Goal: Book appointment/travel/reservation

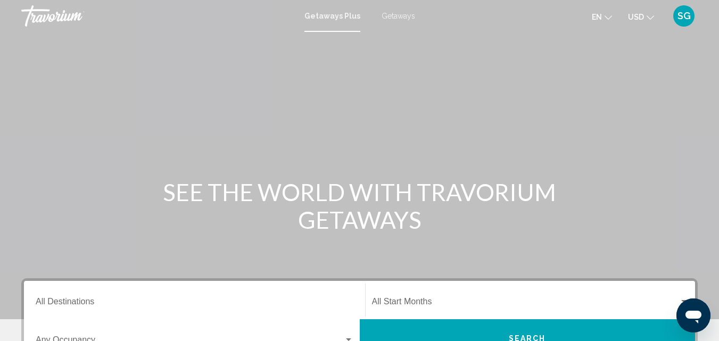
click at [401, 13] on span "Getaways" at bounding box center [398, 16] width 34 height 9
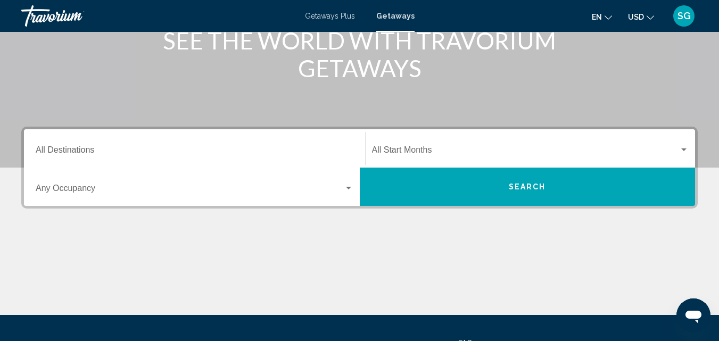
scroll to position [160, 0]
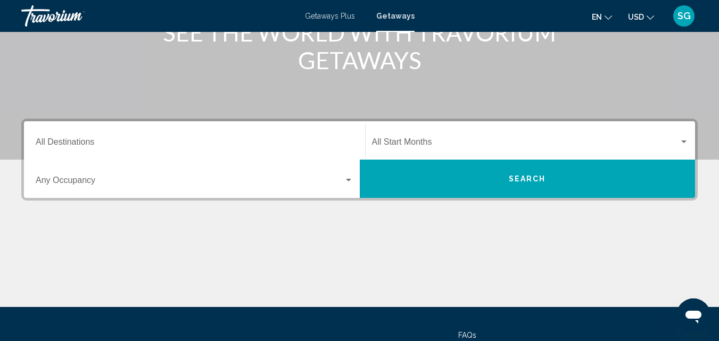
click at [129, 136] on div "Destination All Destinations" at bounding box center [195, 141] width 318 height 34
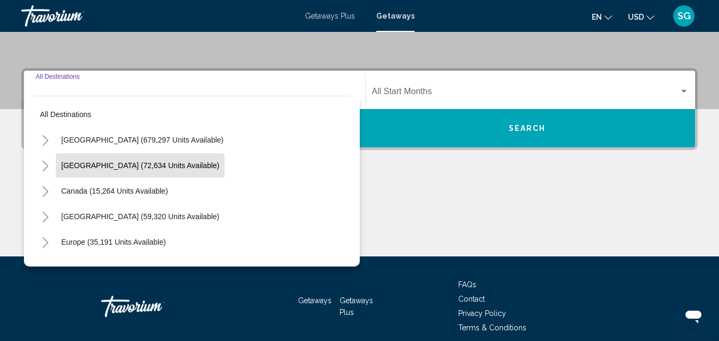
scroll to position [244, 0]
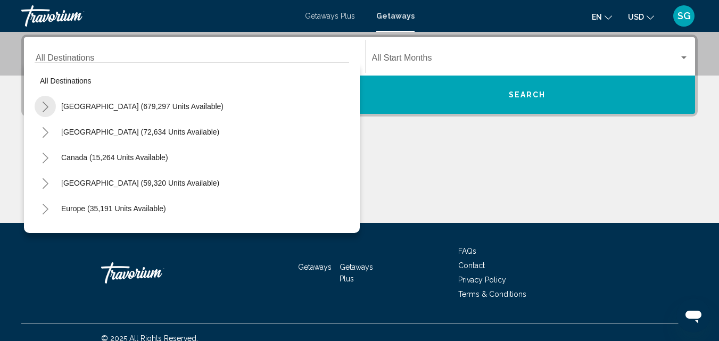
click at [47, 103] on icon "Toggle United States (679,297 units available)" at bounding box center [45, 107] width 8 height 11
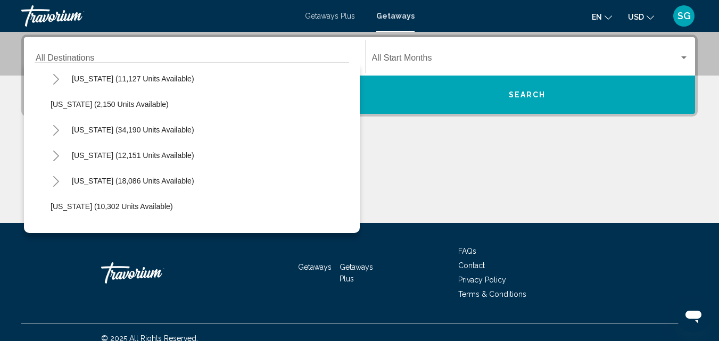
scroll to position [904, 0]
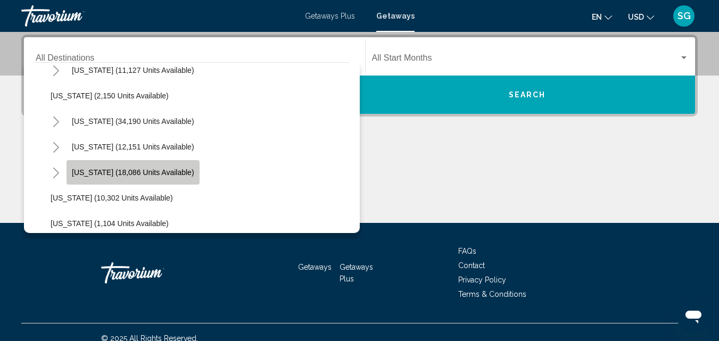
click at [156, 169] on span "[US_STATE] (18,086 units available)" at bounding box center [133, 172] width 122 height 9
type input "**********"
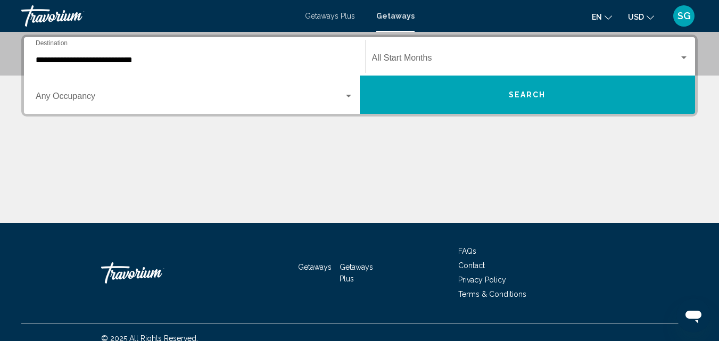
click at [683, 51] on div "Start Month All Start Months" at bounding box center [530, 57] width 317 height 34
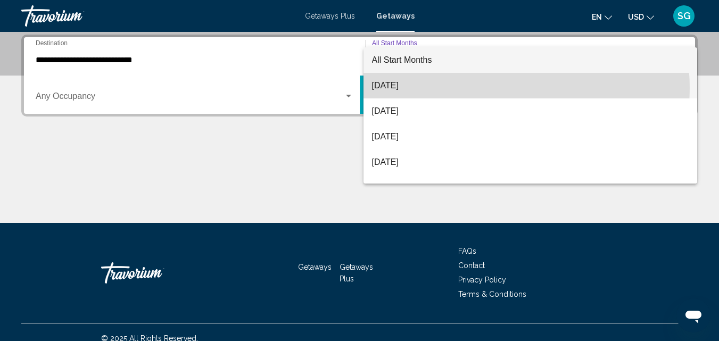
click at [505, 88] on span "[DATE]" at bounding box center [530, 86] width 317 height 26
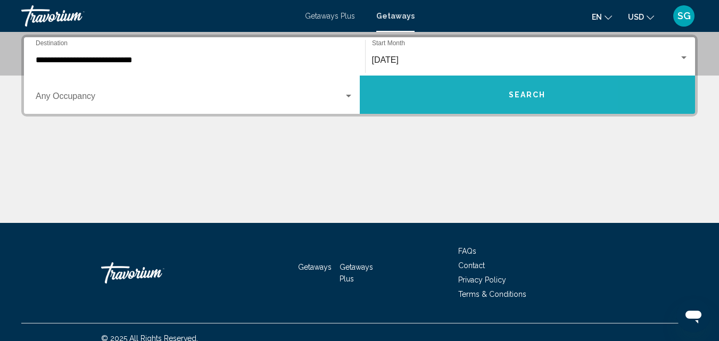
click at [454, 81] on button "Search" at bounding box center [528, 95] width 336 height 38
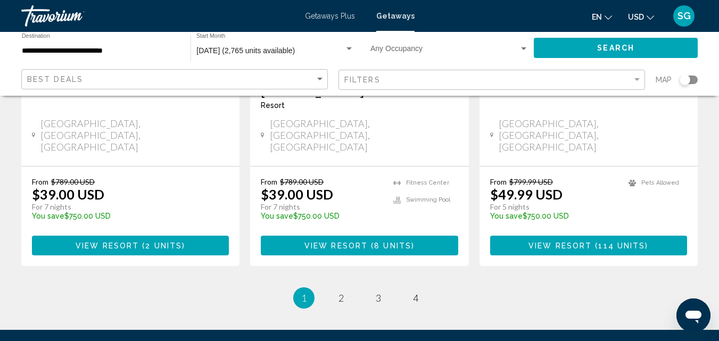
scroll to position [1489, 0]
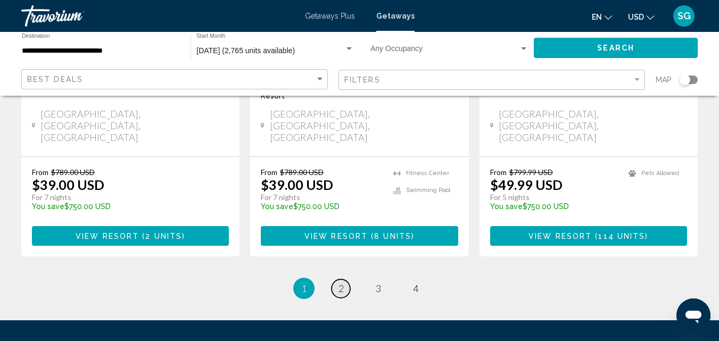
click at [344, 279] on link "page 2" at bounding box center [340, 288] width 19 height 19
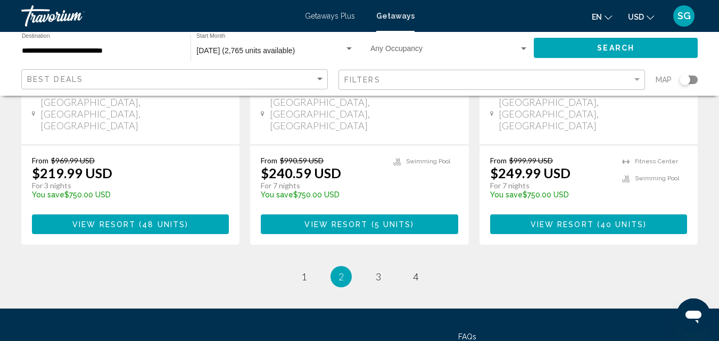
scroll to position [1489, 0]
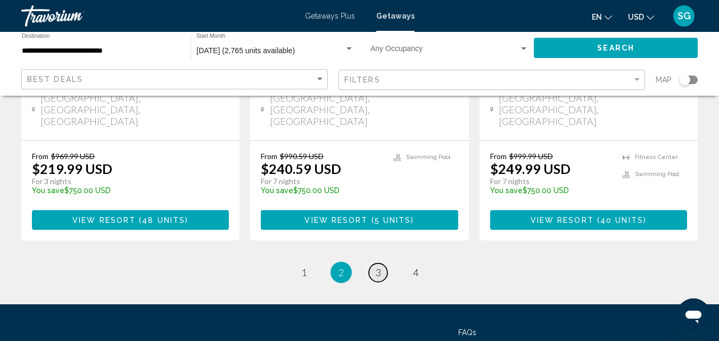
click at [379, 267] on span "3" at bounding box center [378, 273] width 5 height 12
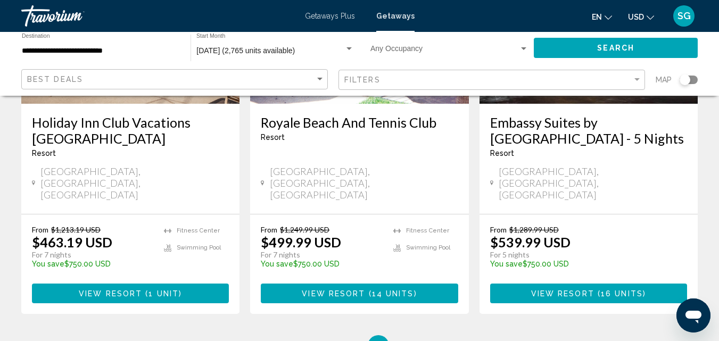
scroll to position [1436, 0]
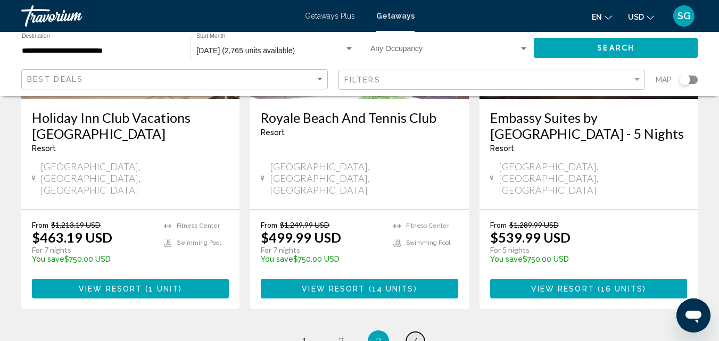
click at [417, 335] on span "4" at bounding box center [415, 341] width 5 height 12
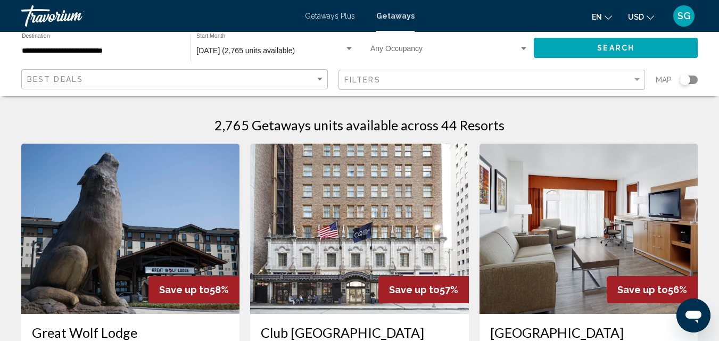
click at [350, 49] on div "Search widget" at bounding box center [348, 48] width 5 height 3
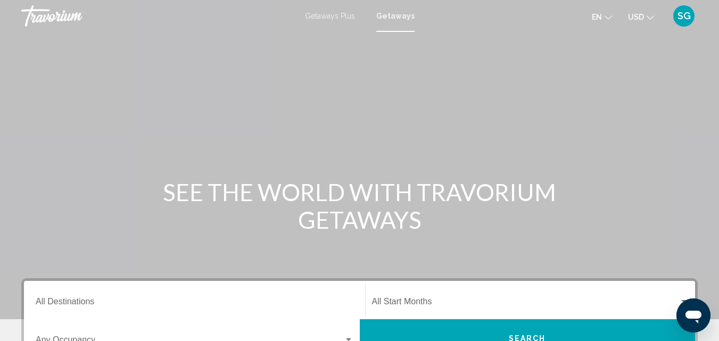
click at [334, 13] on span "Getaways Plus" at bounding box center [330, 16] width 50 height 9
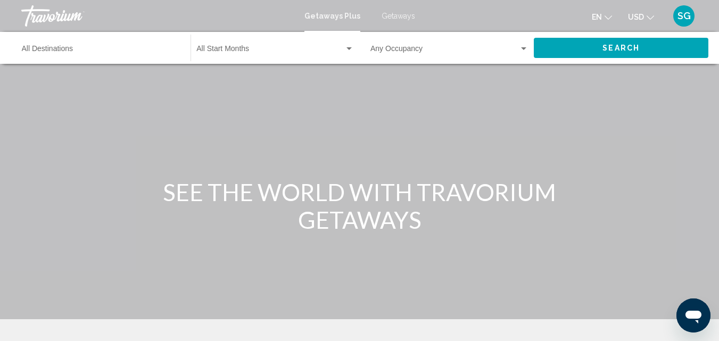
click at [334, 13] on span "Getaways Plus" at bounding box center [332, 16] width 56 height 9
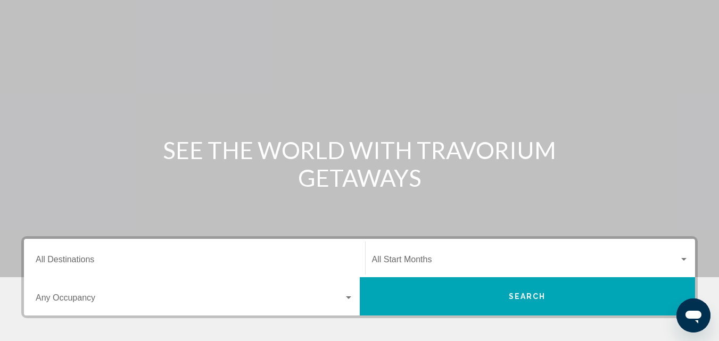
scroll to position [106, 0]
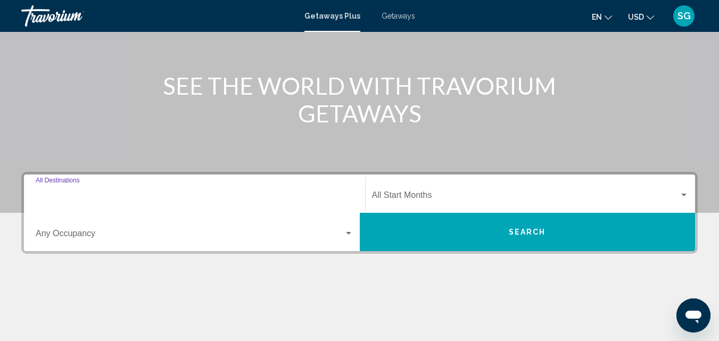
click at [102, 193] on input "Destination All Destinations" at bounding box center [195, 198] width 318 height 10
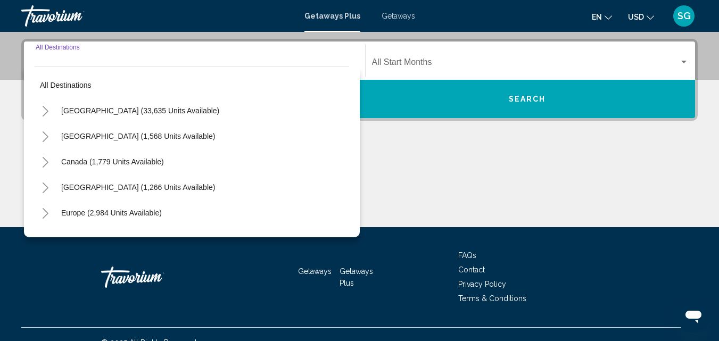
scroll to position [244, 0]
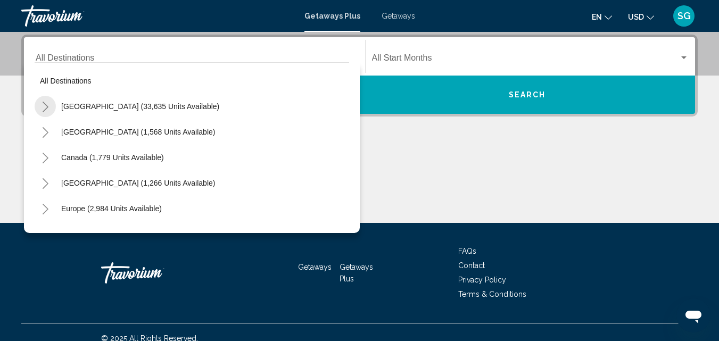
click at [47, 106] on icon "Toggle United States (33,635 units available)" at bounding box center [46, 107] width 6 height 11
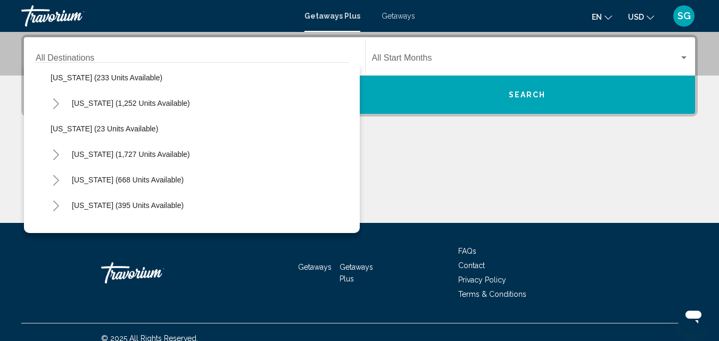
scroll to position [692, 0]
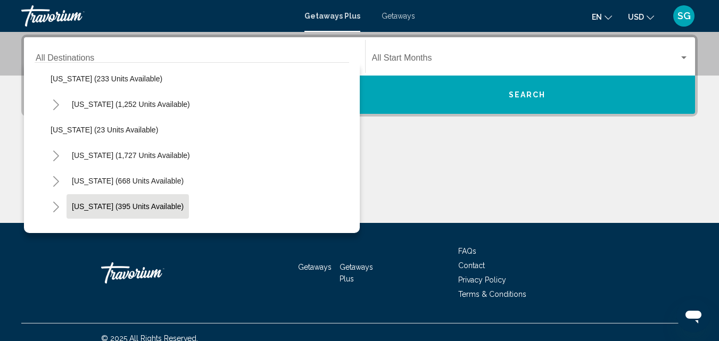
click at [138, 202] on span "[US_STATE] (395 units available)" at bounding box center [128, 206] width 112 height 9
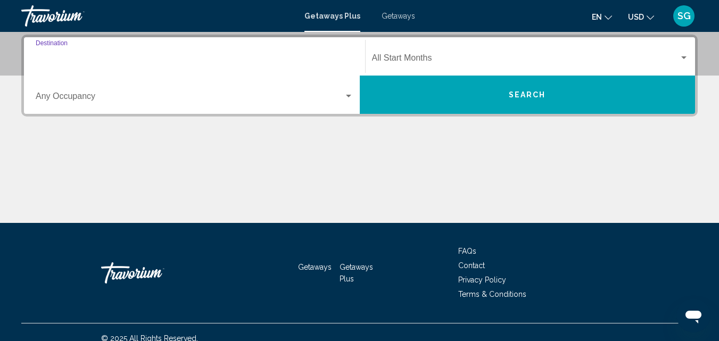
type input "**********"
click at [687, 55] on div "Search widget" at bounding box center [684, 58] width 10 height 9
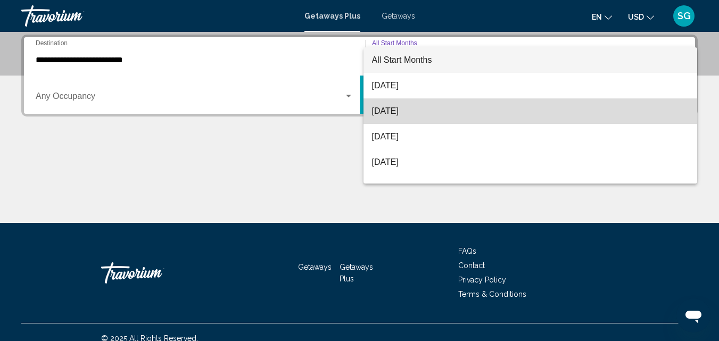
click at [637, 104] on span "[DATE]" at bounding box center [530, 111] width 317 height 26
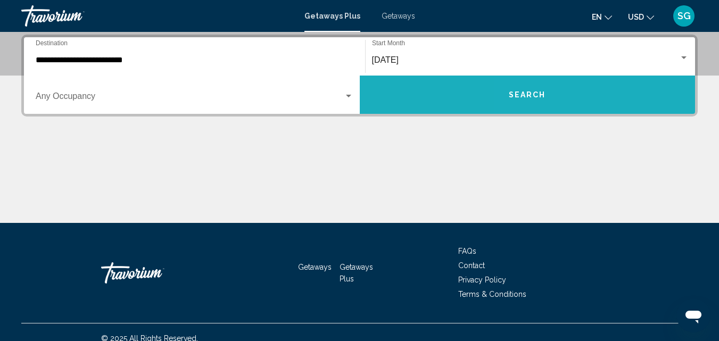
click at [617, 89] on button "Search" at bounding box center [528, 95] width 336 height 38
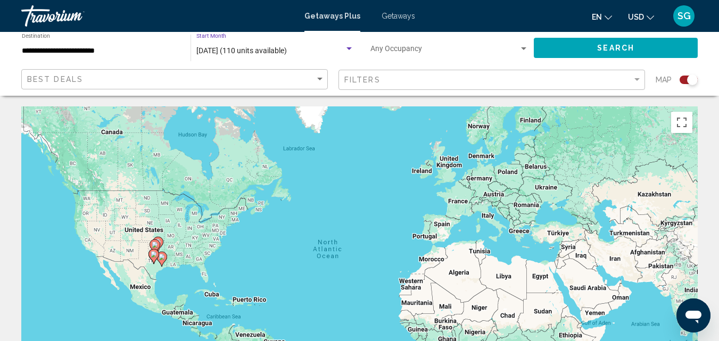
click at [346, 47] on div "Search widget" at bounding box center [349, 49] width 10 height 9
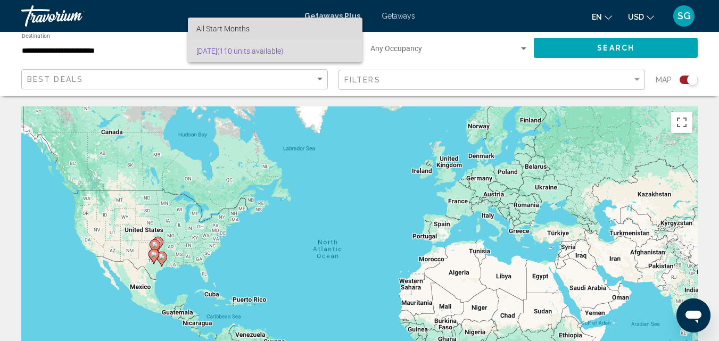
click at [270, 24] on span "All Start Months" at bounding box center [274, 29] width 157 height 22
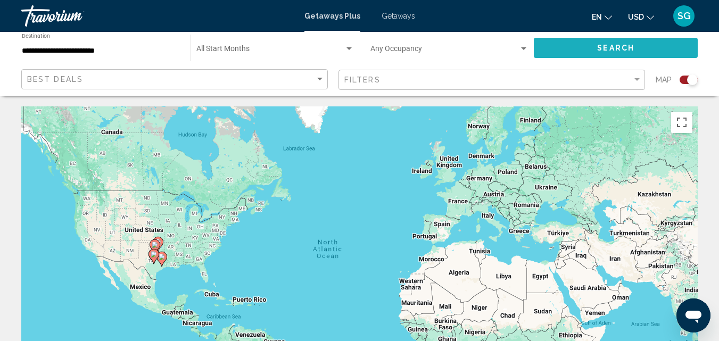
click at [632, 46] on span "Search" at bounding box center [615, 48] width 37 height 9
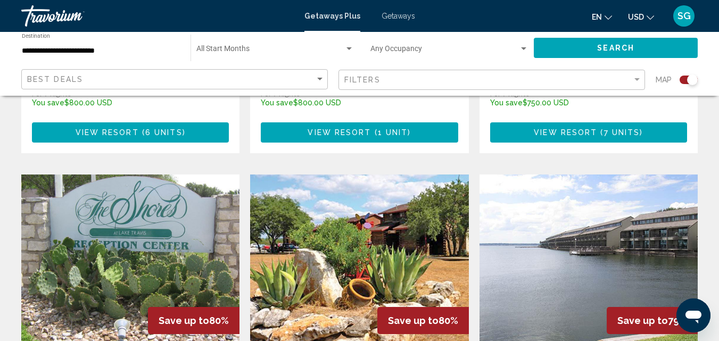
scroll to position [1117, 0]
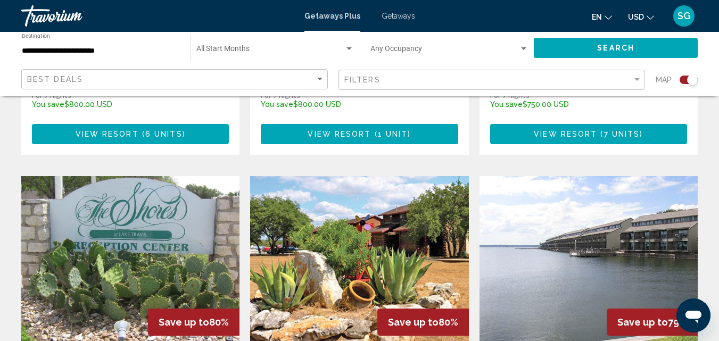
click at [389, 15] on span "Getaways" at bounding box center [398, 16] width 34 height 9
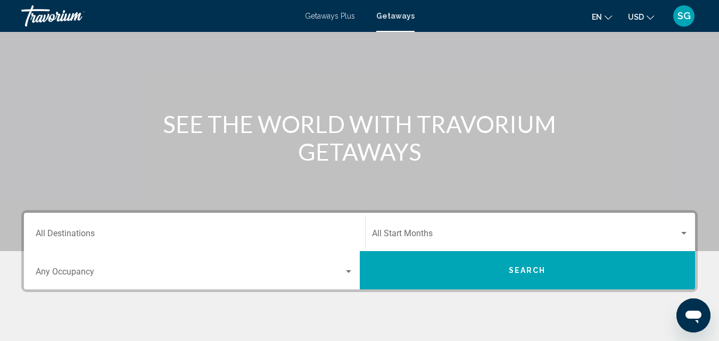
scroll to position [160, 0]
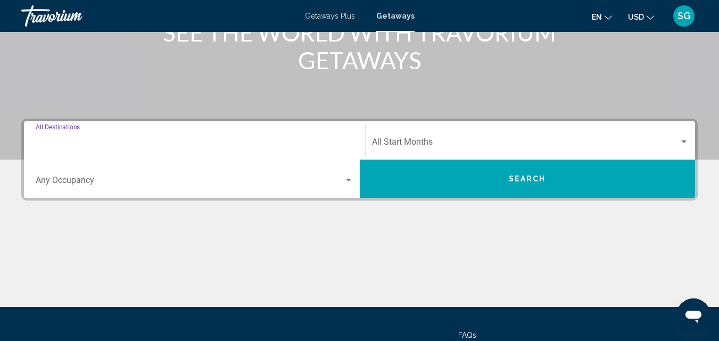
click at [272, 144] on input "Destination All Destinations" at bounding box center [195, 144] width 318 height 10
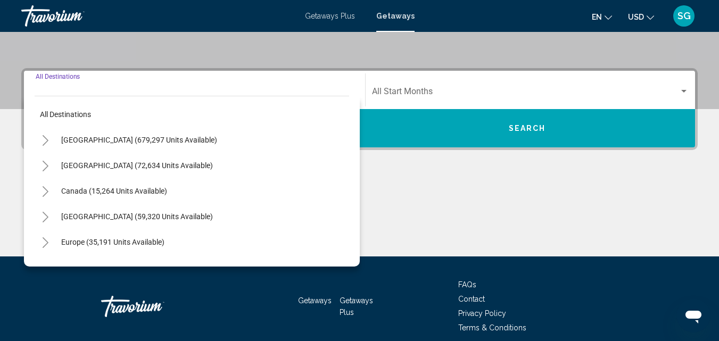
scroll to position [244, 0]
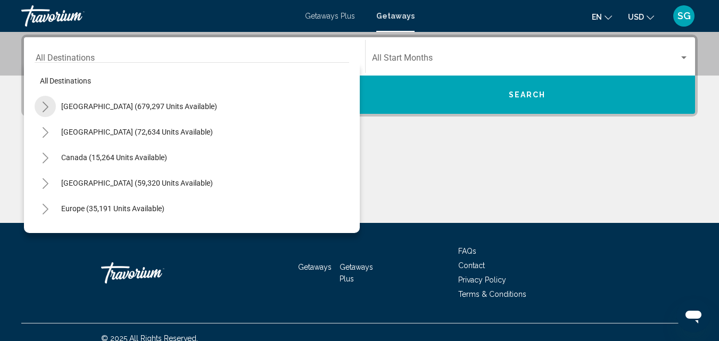
click at [46, 104] on icon "Toggle United States (679,297 units available)" at bounding box center [45, 107] width 8 height 11
click at [45, 104] on icon "Toggle United States (679,297 units available)" at bounding box center [46, 107] width 6 height 11
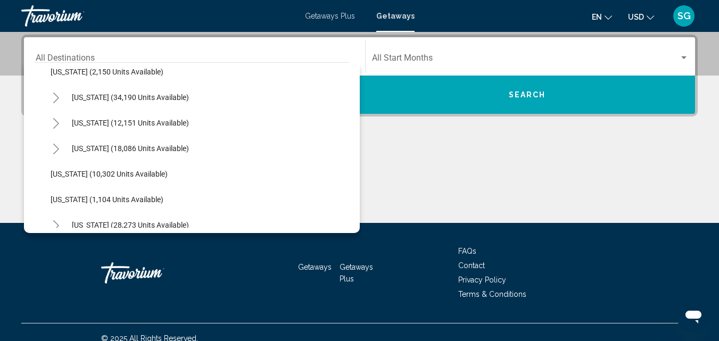
scroll to position [958, 0]
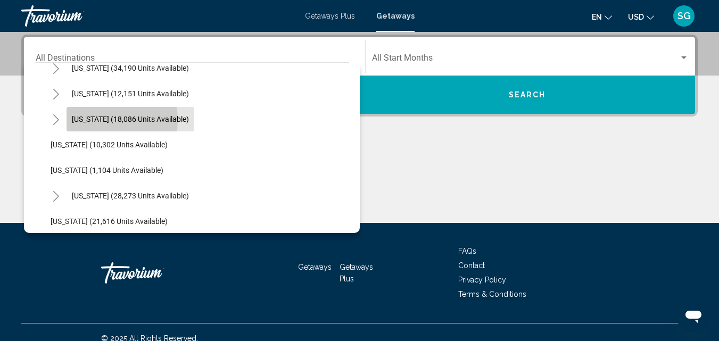
click at [102, 120] on span "[US_STATE] (18,086 units available)" at bounding box center [130, 119] width 117 height 9
type input "**********"
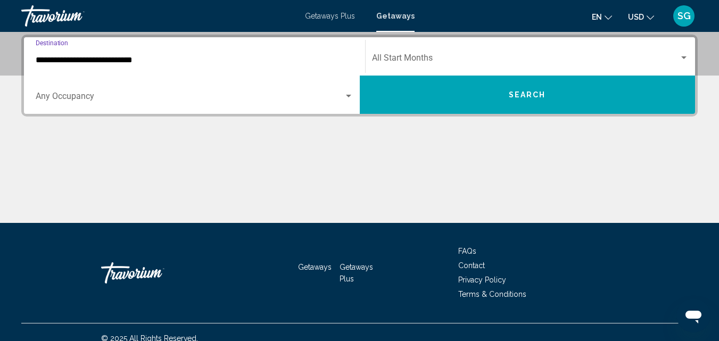
click at [509, 96] on span "Search" at bounding box center [527, 95] width 37 height 9
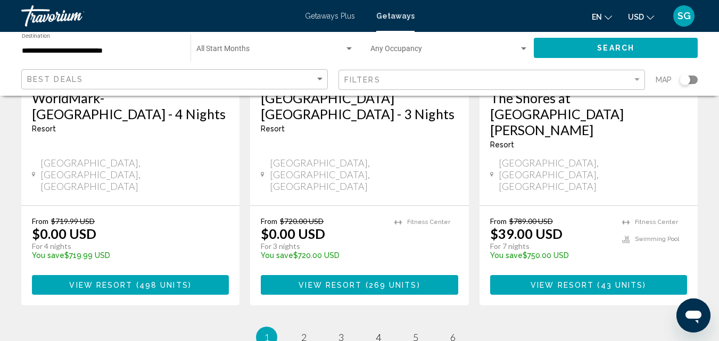
scroll to position [1489, 0]
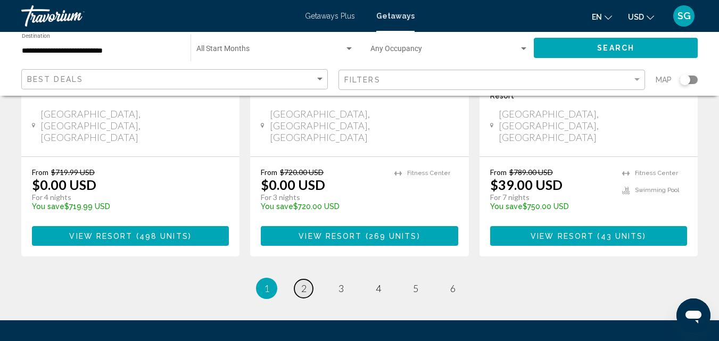
click at [301, 283] on span "2" at bounding box center [303, 289] width 5 height 12
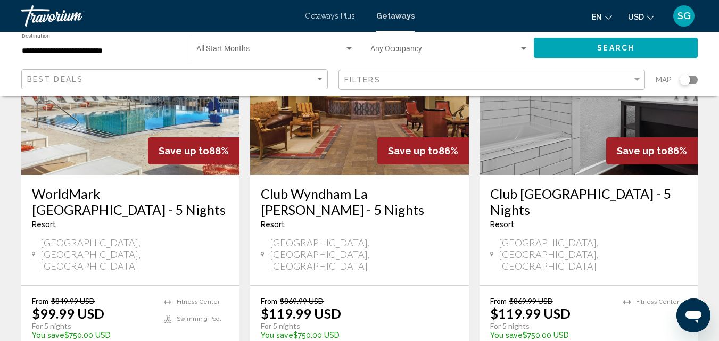
scroll to position [1436, 0]
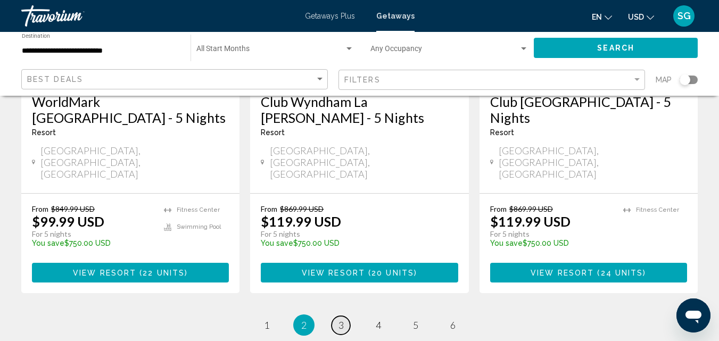
click at [339, 319] on span "3" at bounding box center [340, 325] width 5 height 12
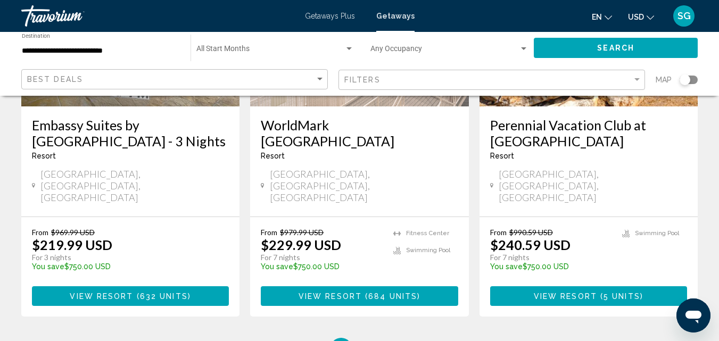
scroll to position [1436, 0]
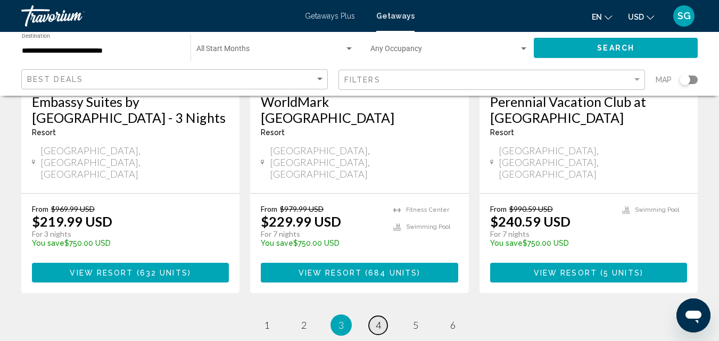
click at [379, 319] on span "4" at bounding box center [378, 325] width 5 height 12
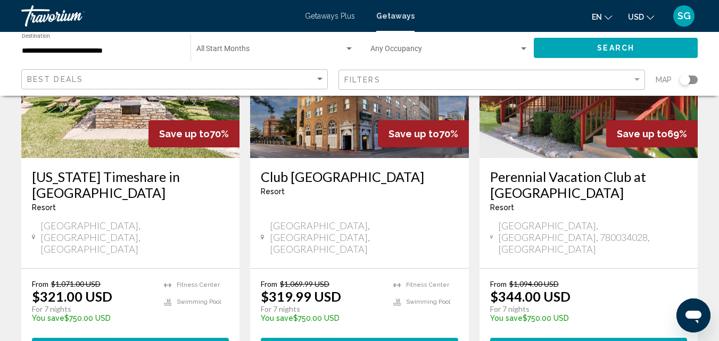
scroll to position [1383, 0]
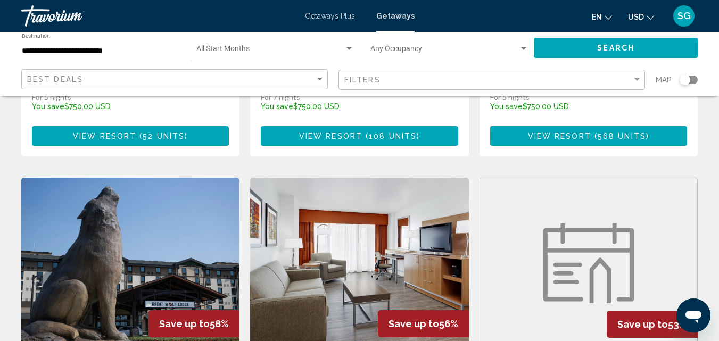
scroll to position [1224, 0]
